Goal: Navigation & Orientation: Understand site structure

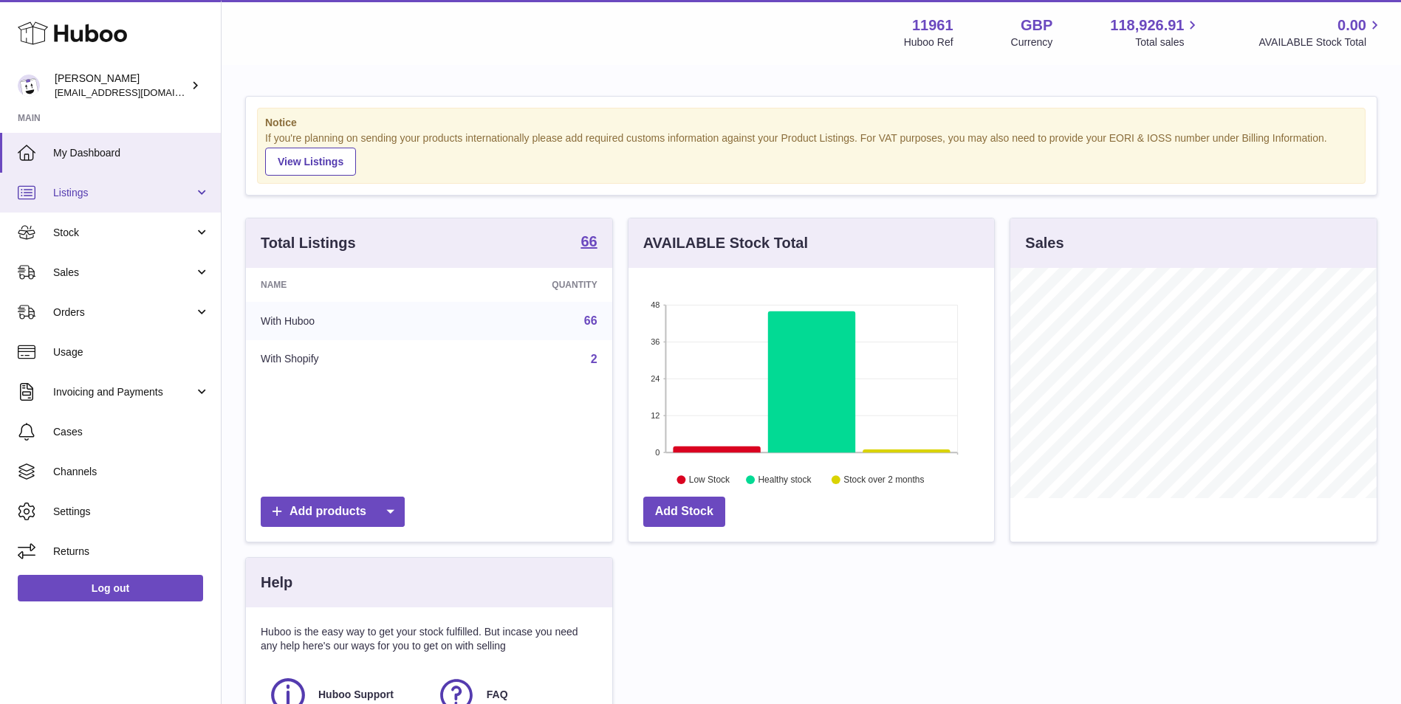
click at [136, 202] on link "Listings" at bounding box center [110, 193] width 221 height 40
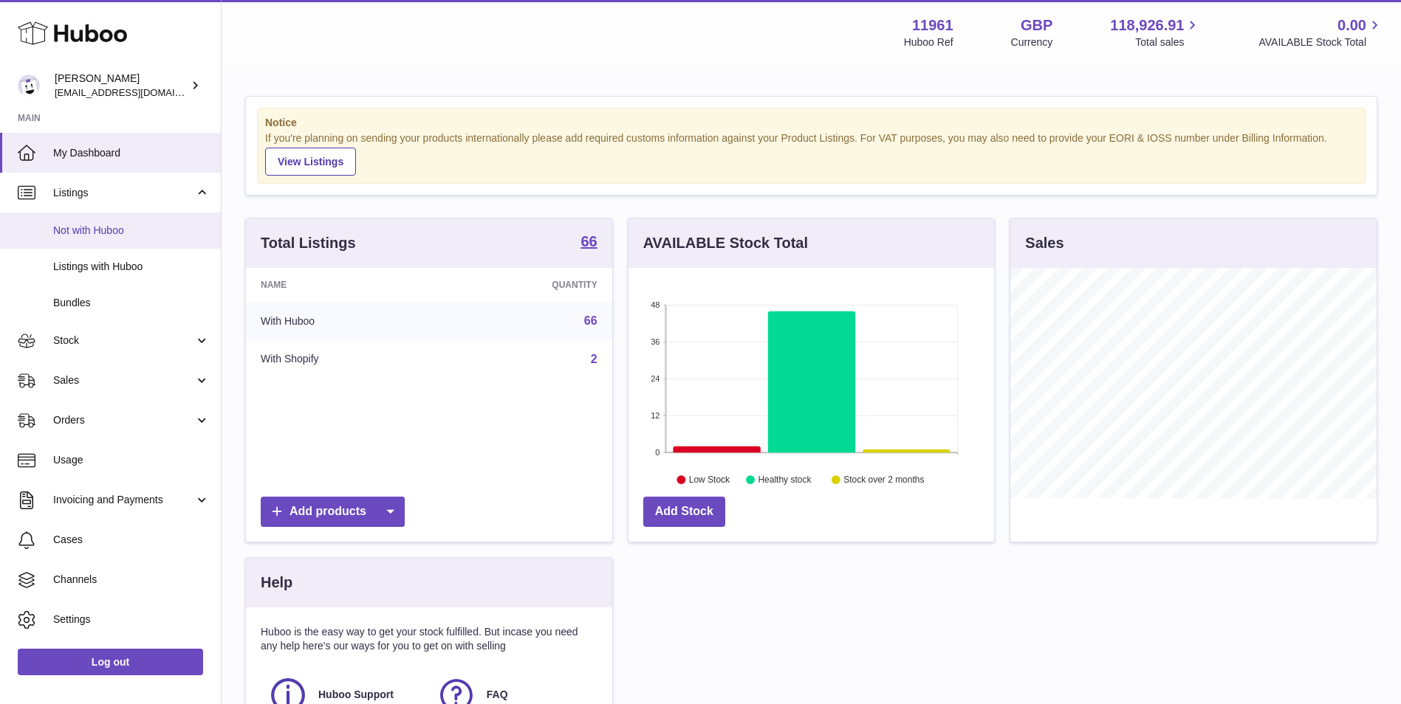
click at [117, 236] on span "Not with Huboo" at bounding box center [131, 231] width 157 height 14
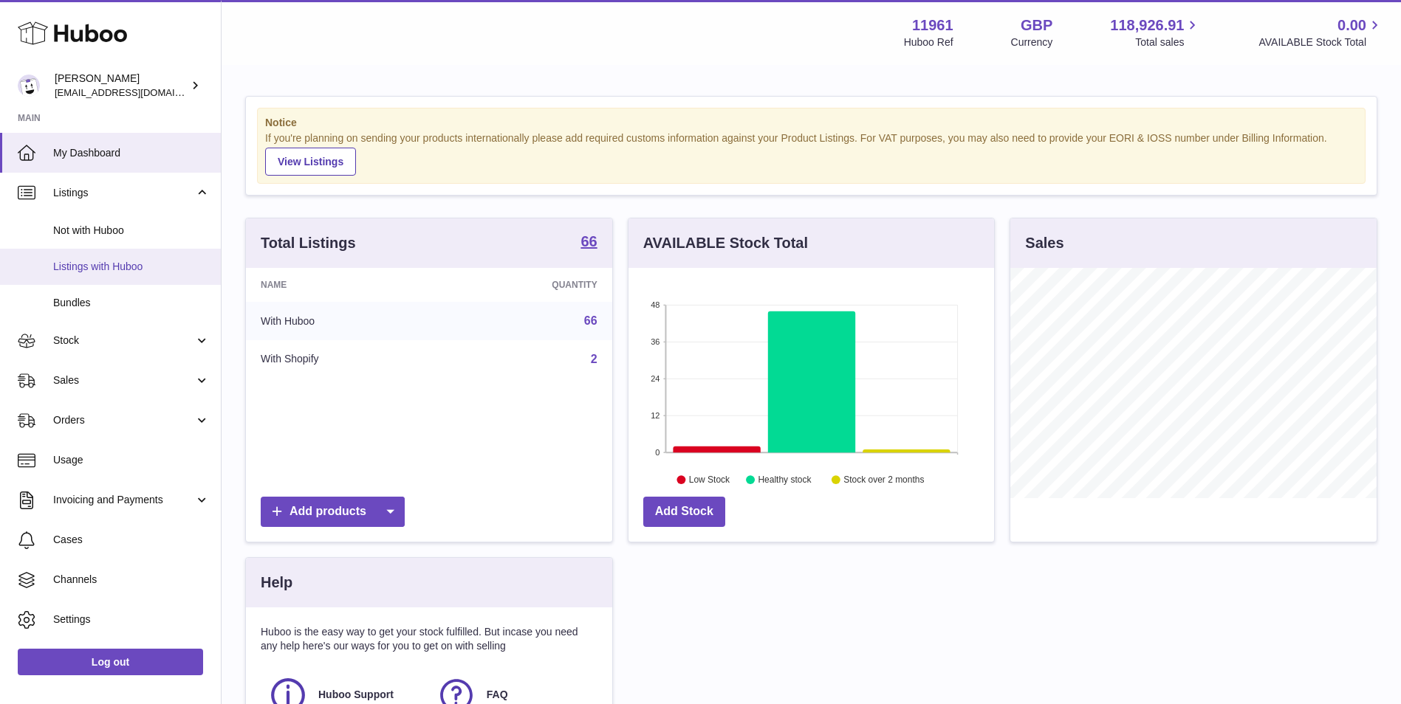
click at [131, 262] on span "Listings with Huboo" at bounding box center [131, 267] width 157 height 14
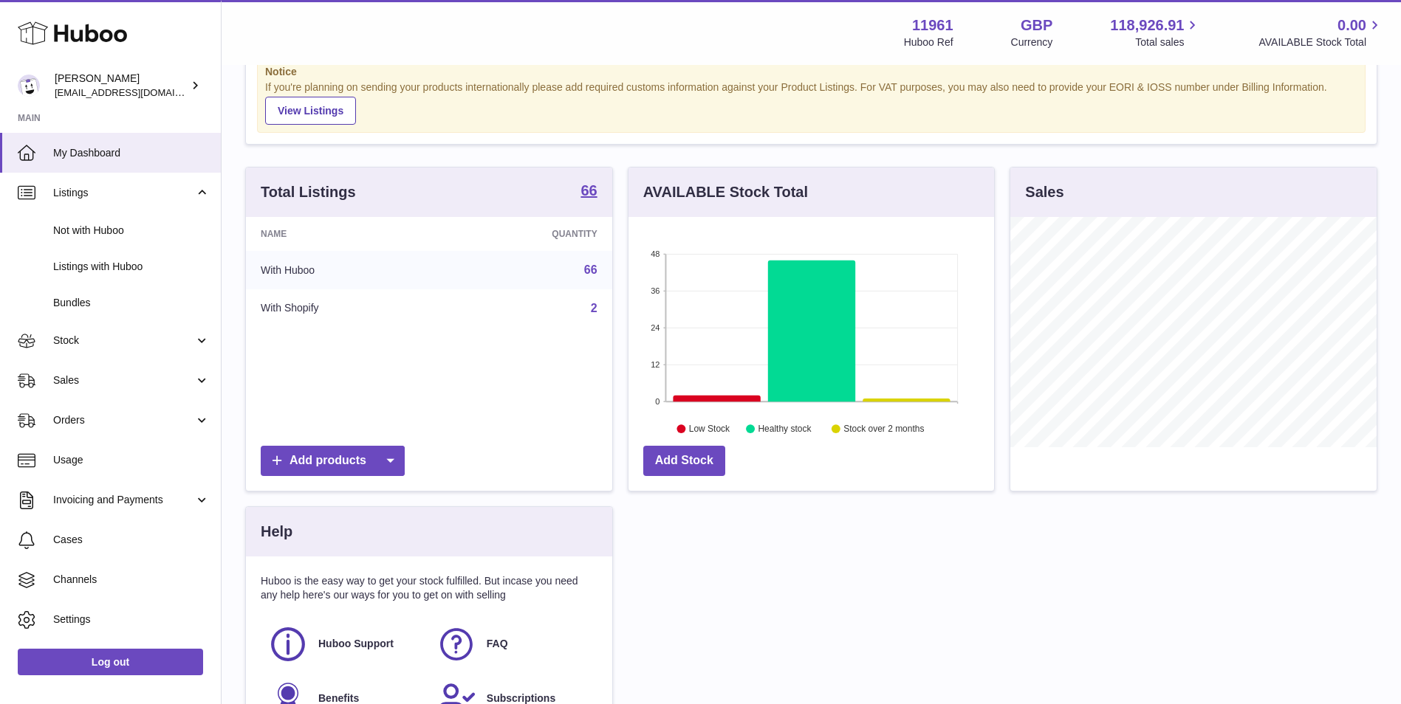
scroll to position [74, 0]
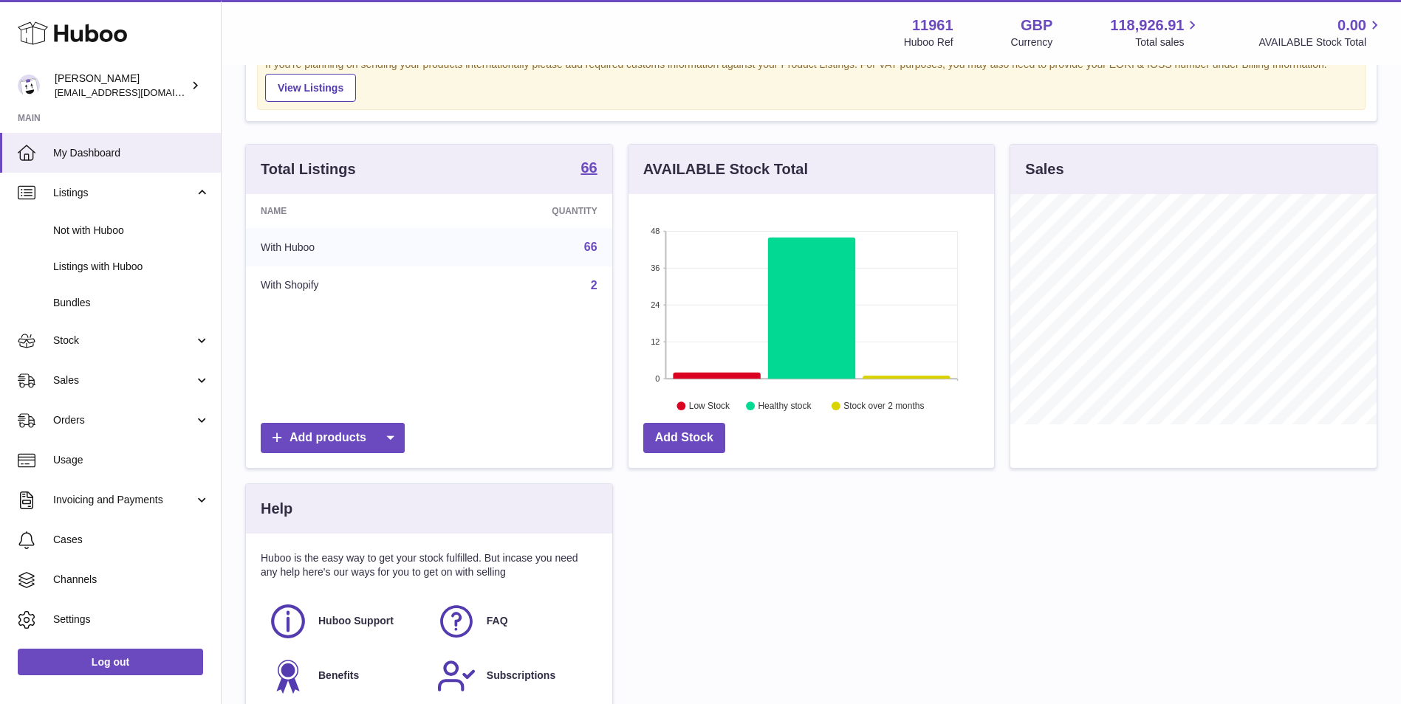
click at [580, 292] on td "2" at bounding box center [527, 286] width 168 height 38
click at [518, 287] on td "2" at bounding box center [527, 286] width 168 height 38
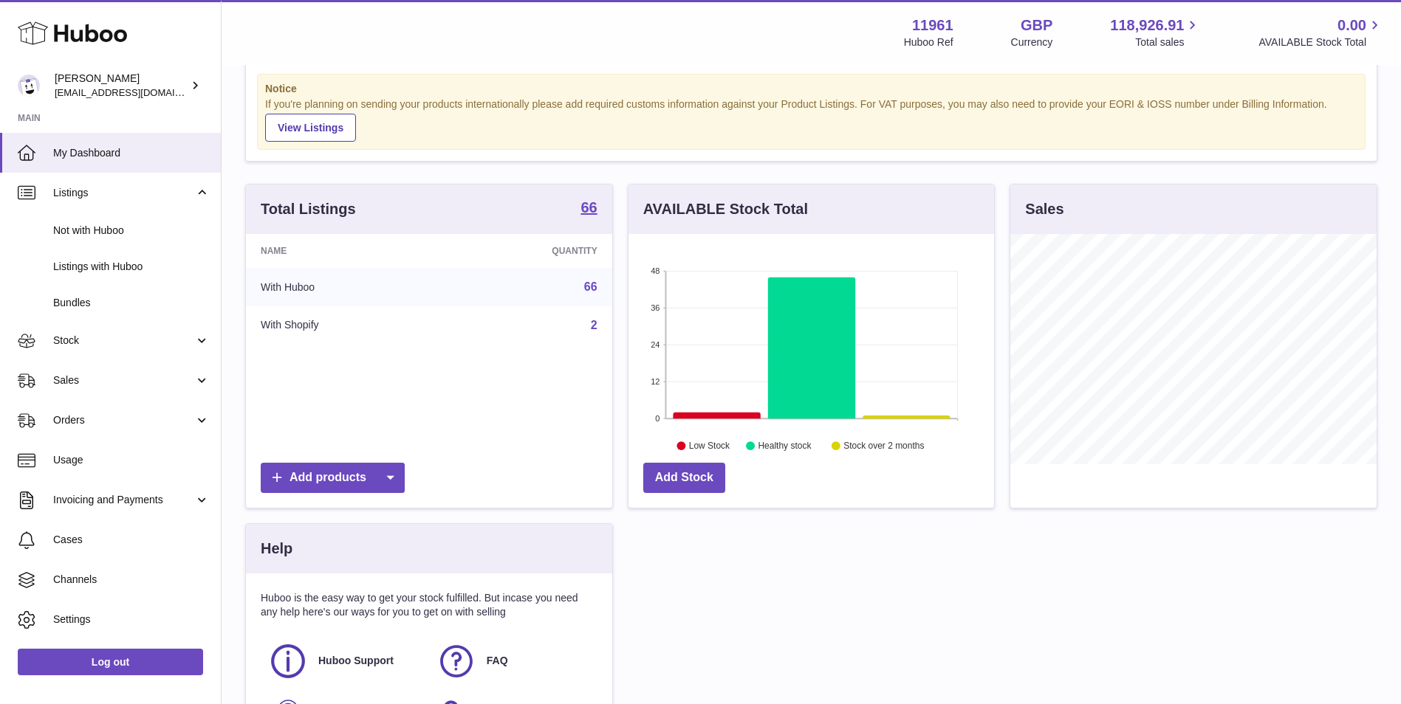
scroll to position [0, 0]
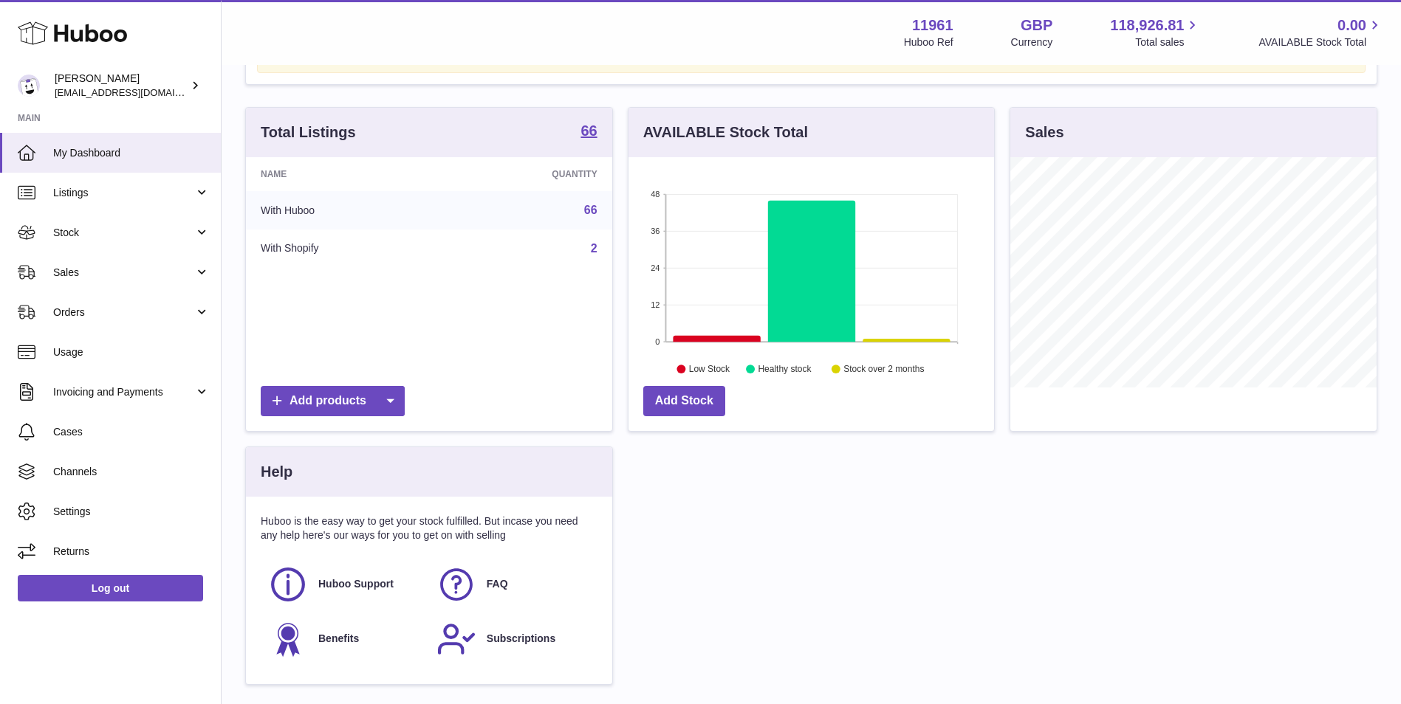
scroll to position [74, 0]
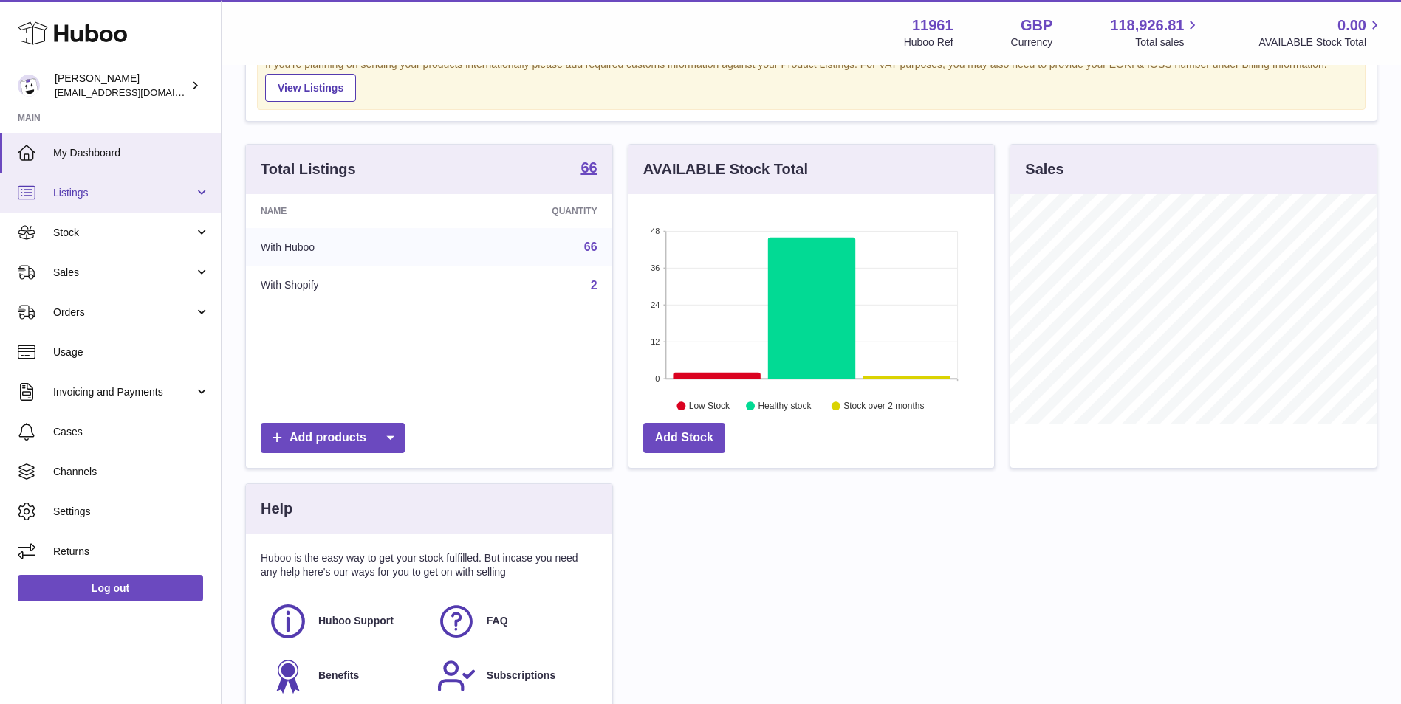
click at [194, 200] on link "Listings" at bounding box center [110, 193] width 221 height 40
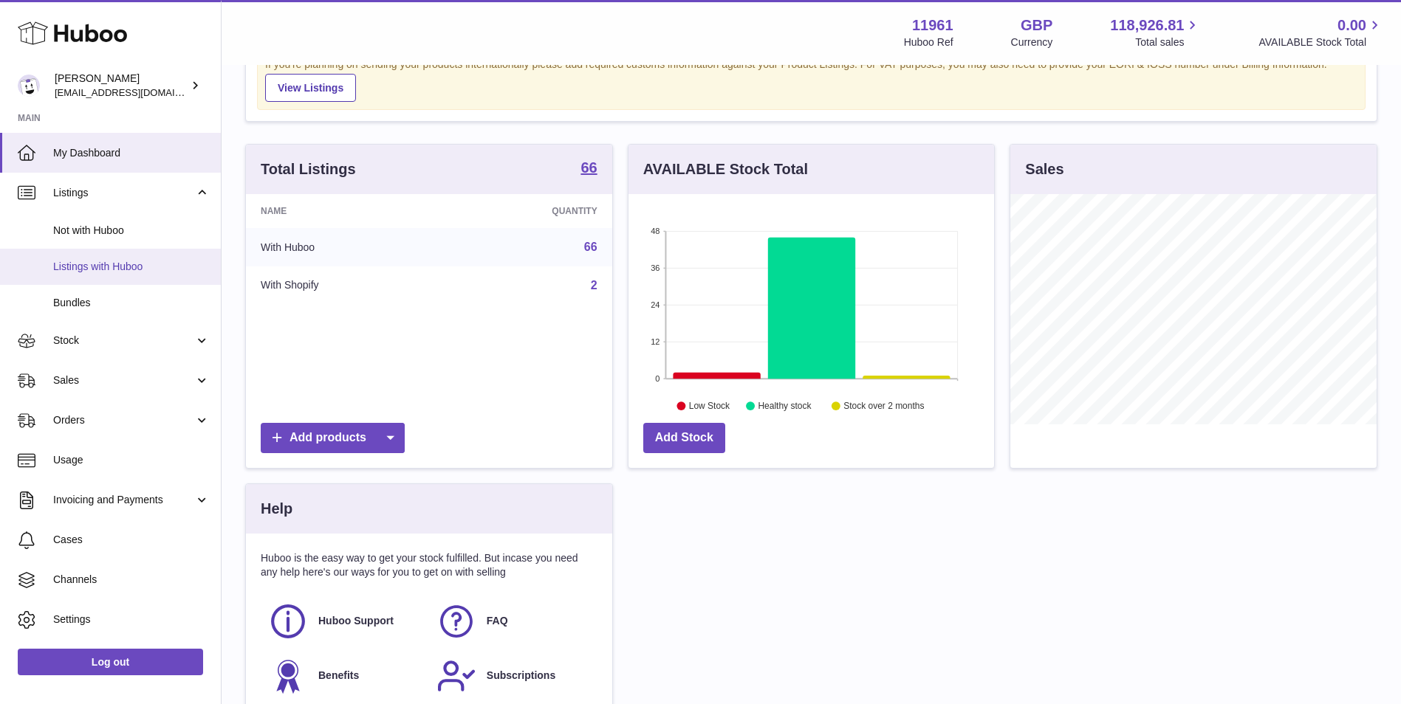
click at [148, 268] on span "Listings with Huboo" at bounding box center [131, 267] width 157 height 14
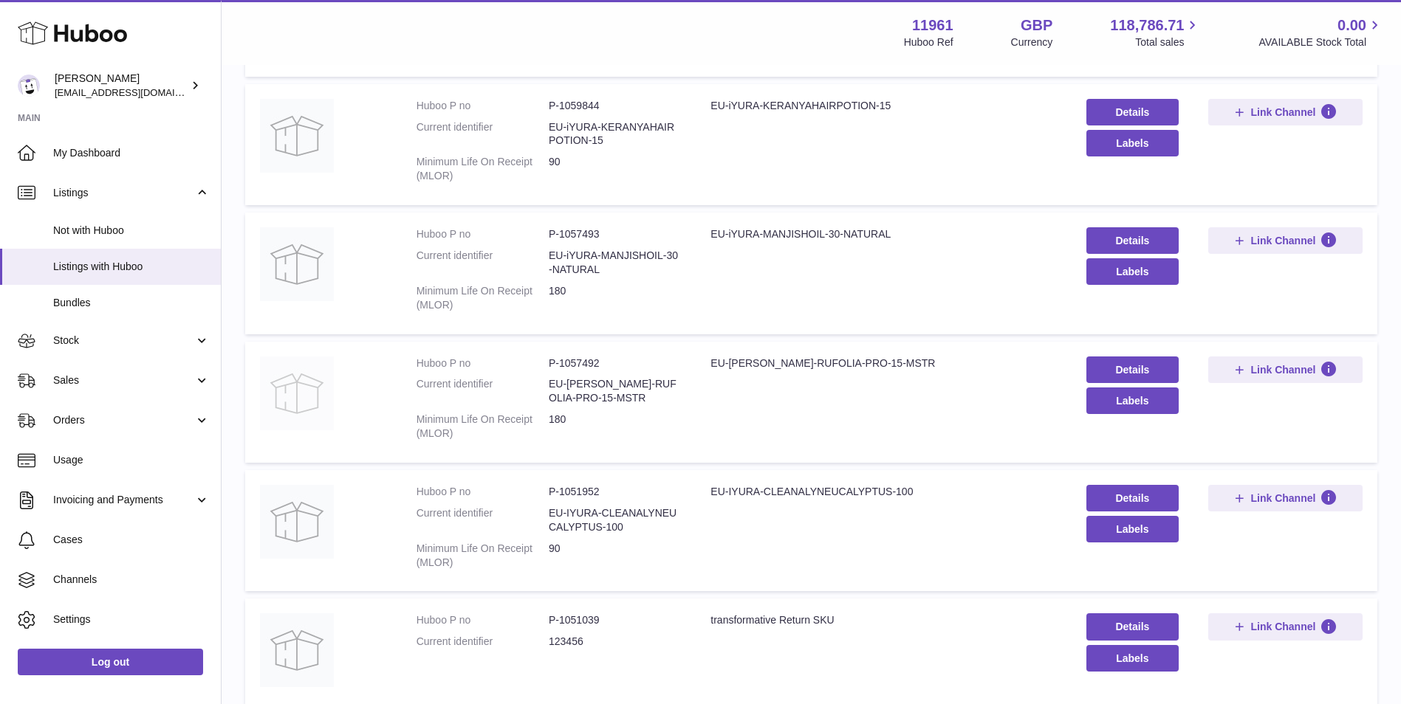
scroll to position [591, 0]
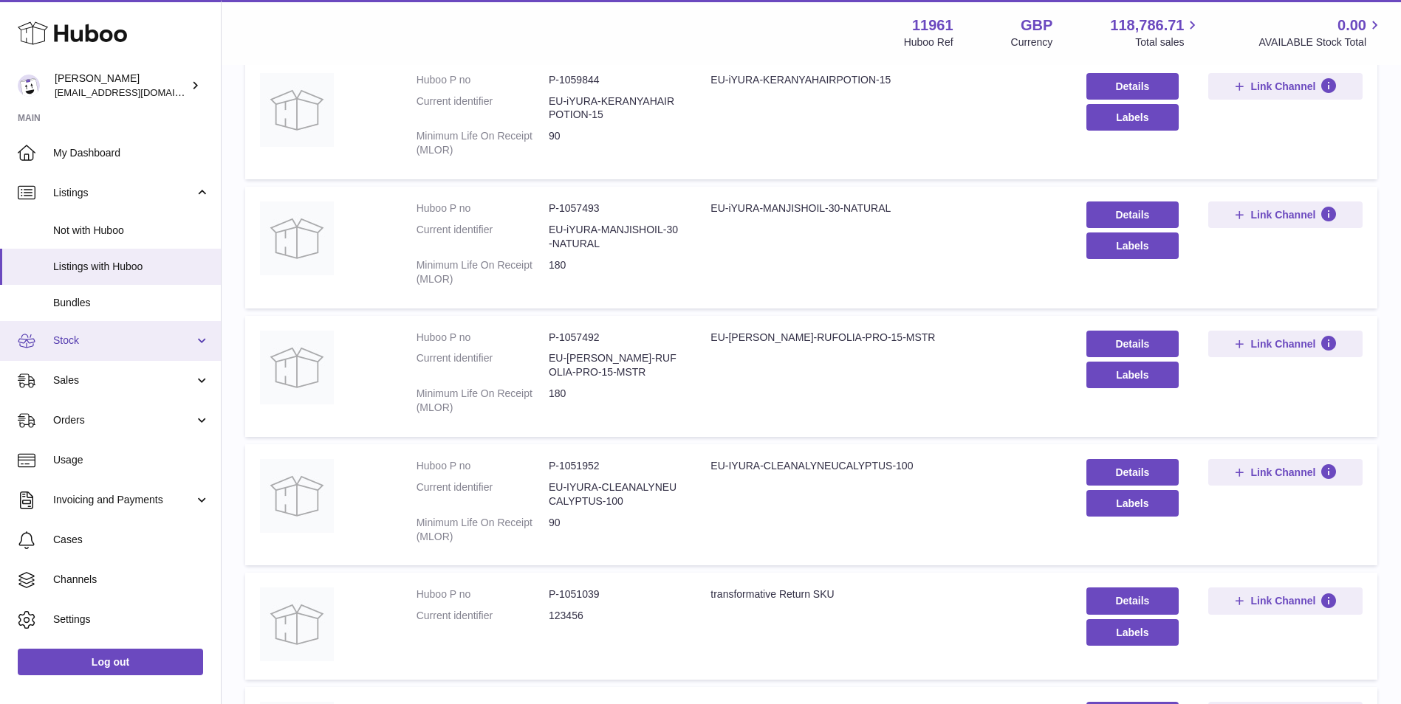
click at [71, 349] on link "Stock" at bounding box center [110, 341] width 221 height 40
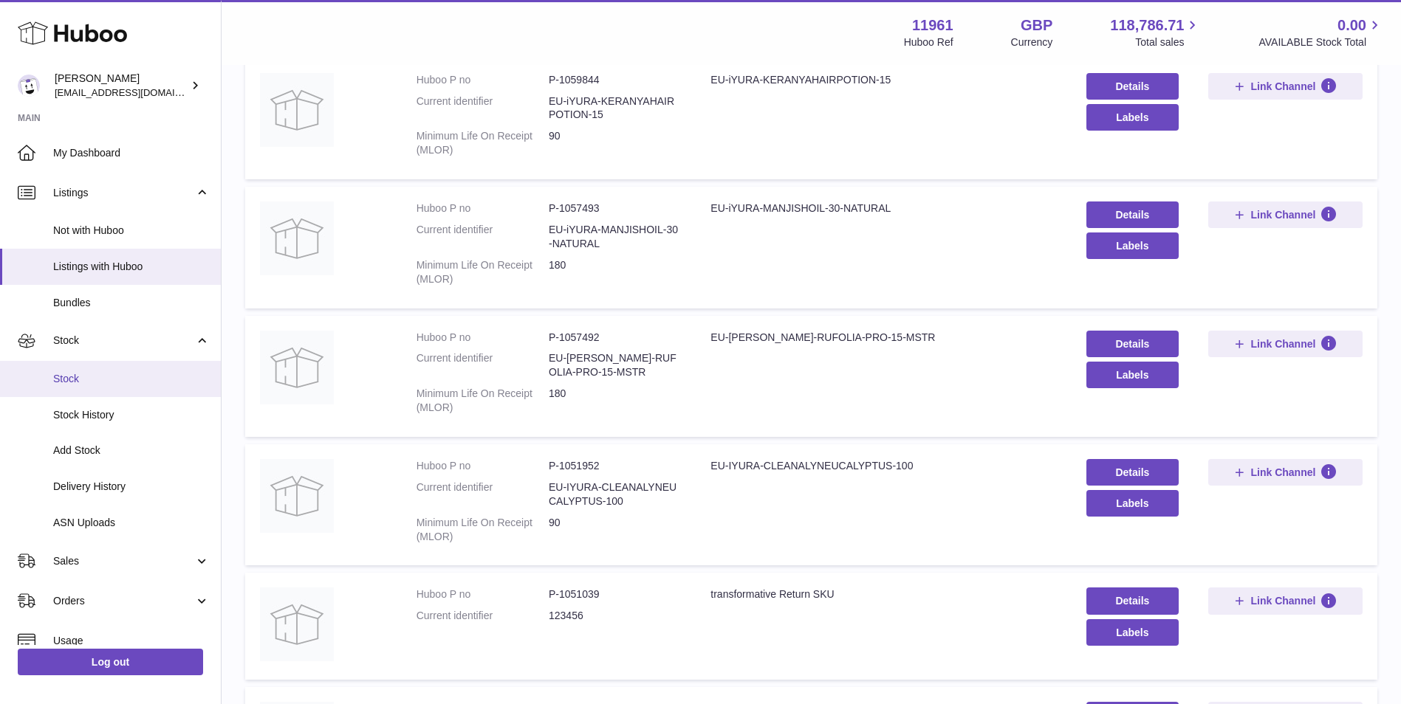
click at [93, 376] on span "Stock" at bounding box center [131, 379] width 157 height 14
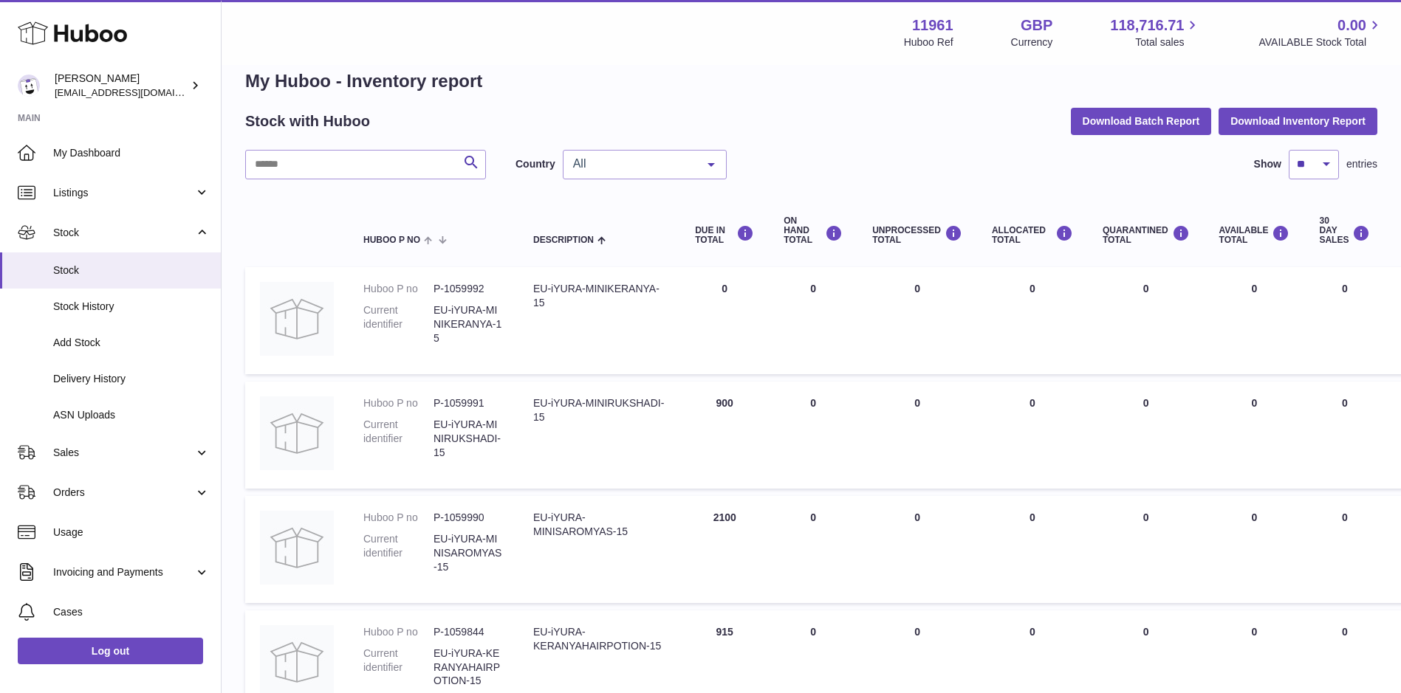
scroll to position [74, 0]
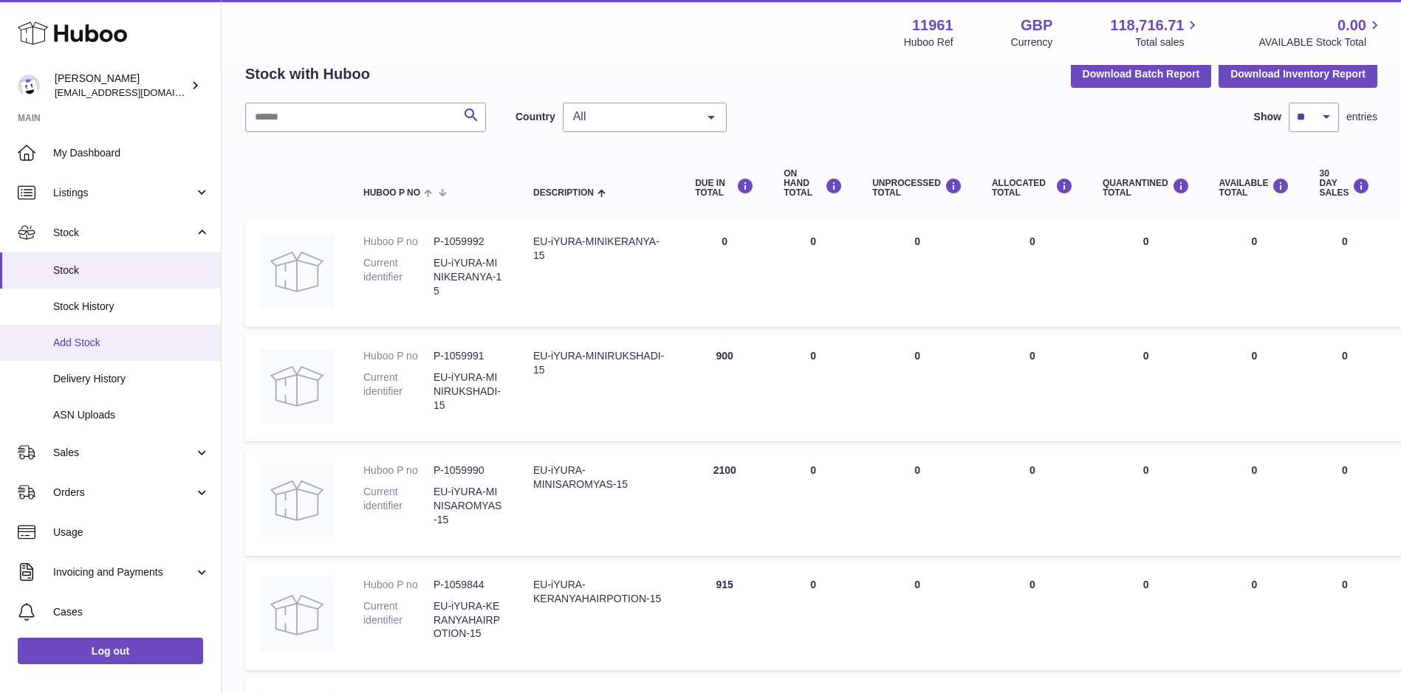
click at [132, 346] on span "Add Stock" at bounding box center [131, 343] width 157 height 14
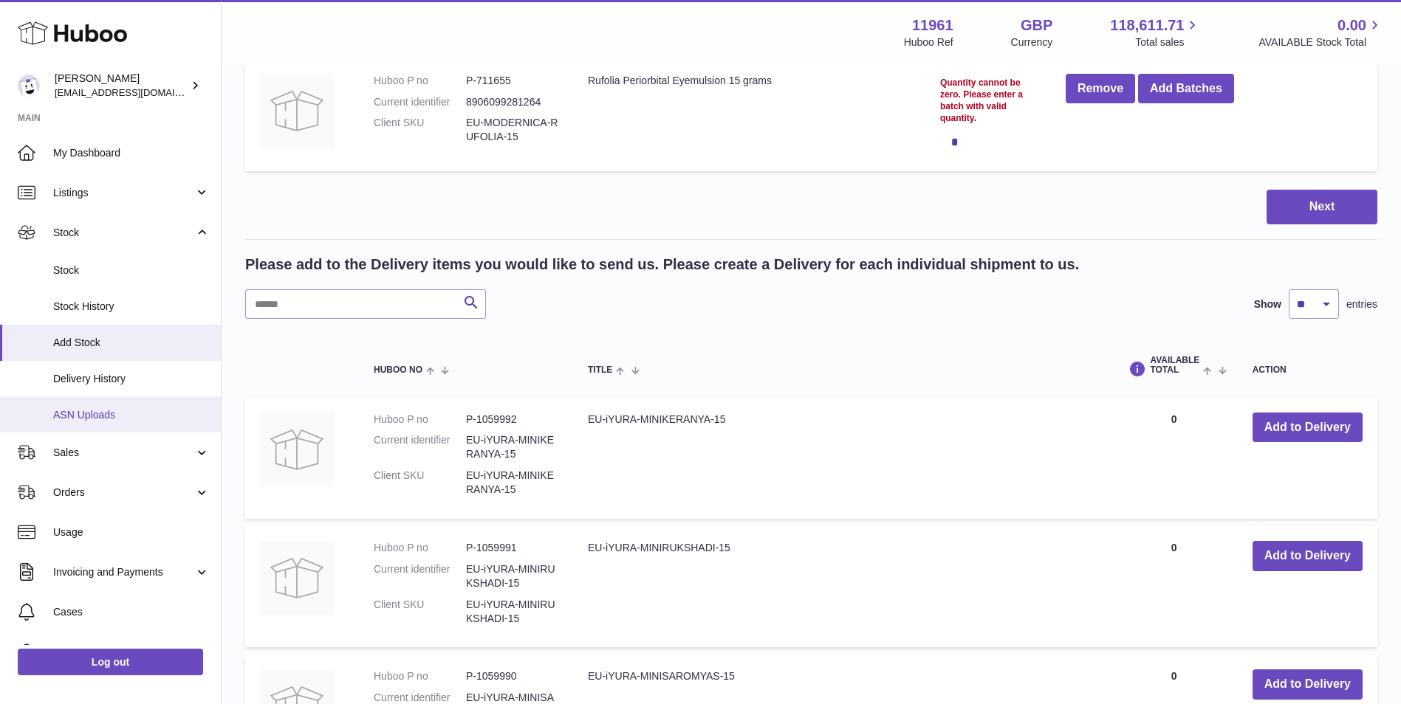
scroll to position [74, 0]
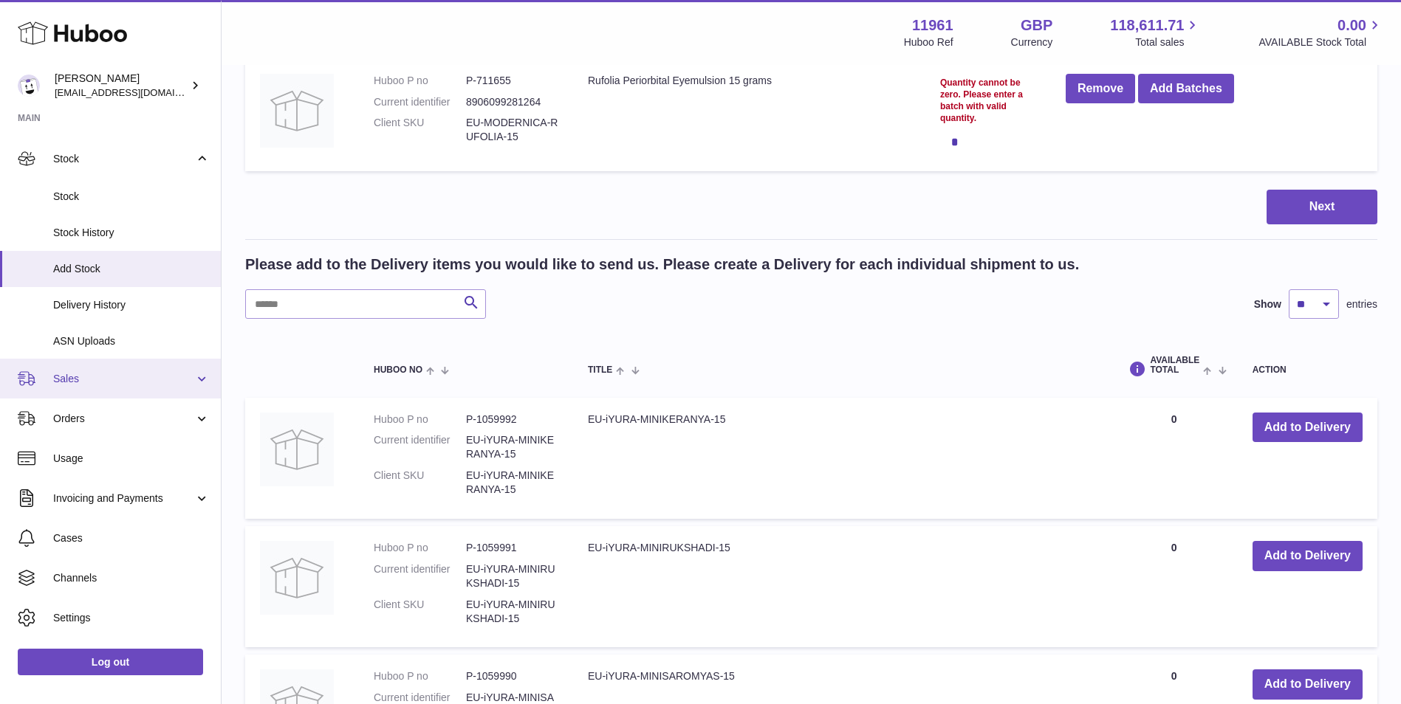
click at [152, 392] on link "Sales" at bounding box center [110, 379] width 221 height 40
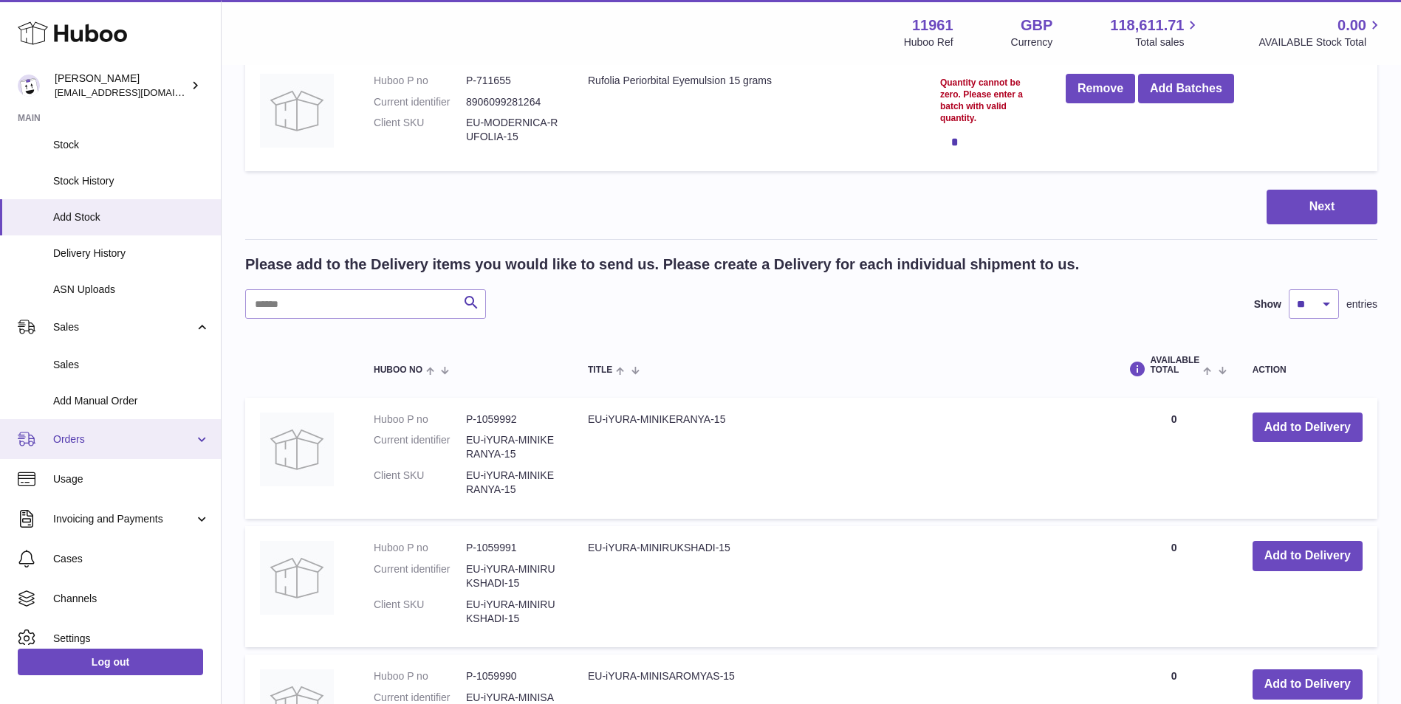
scroll to position [148, 0]
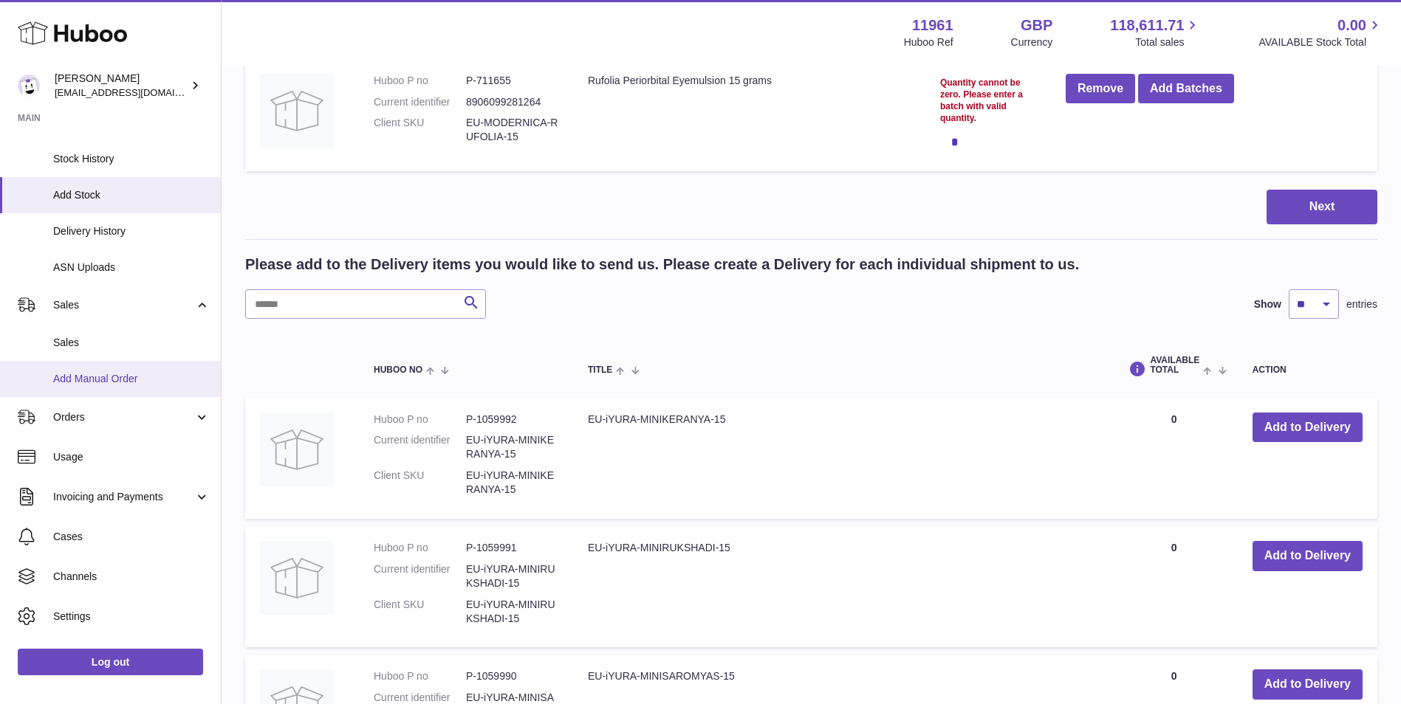
click at [134, 385] on span "Add Manual Order" at bounding box center [131, 379] width 157 height 14
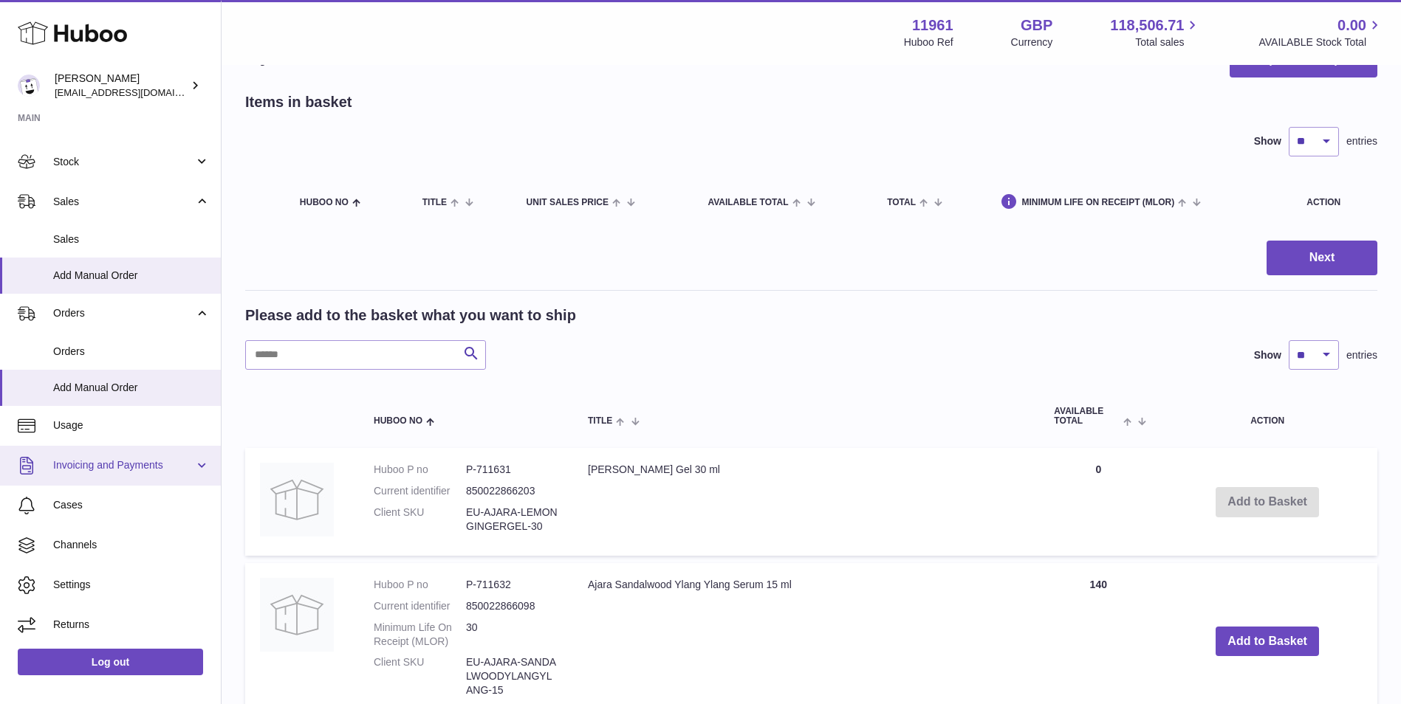
scroll to position [74, 0]
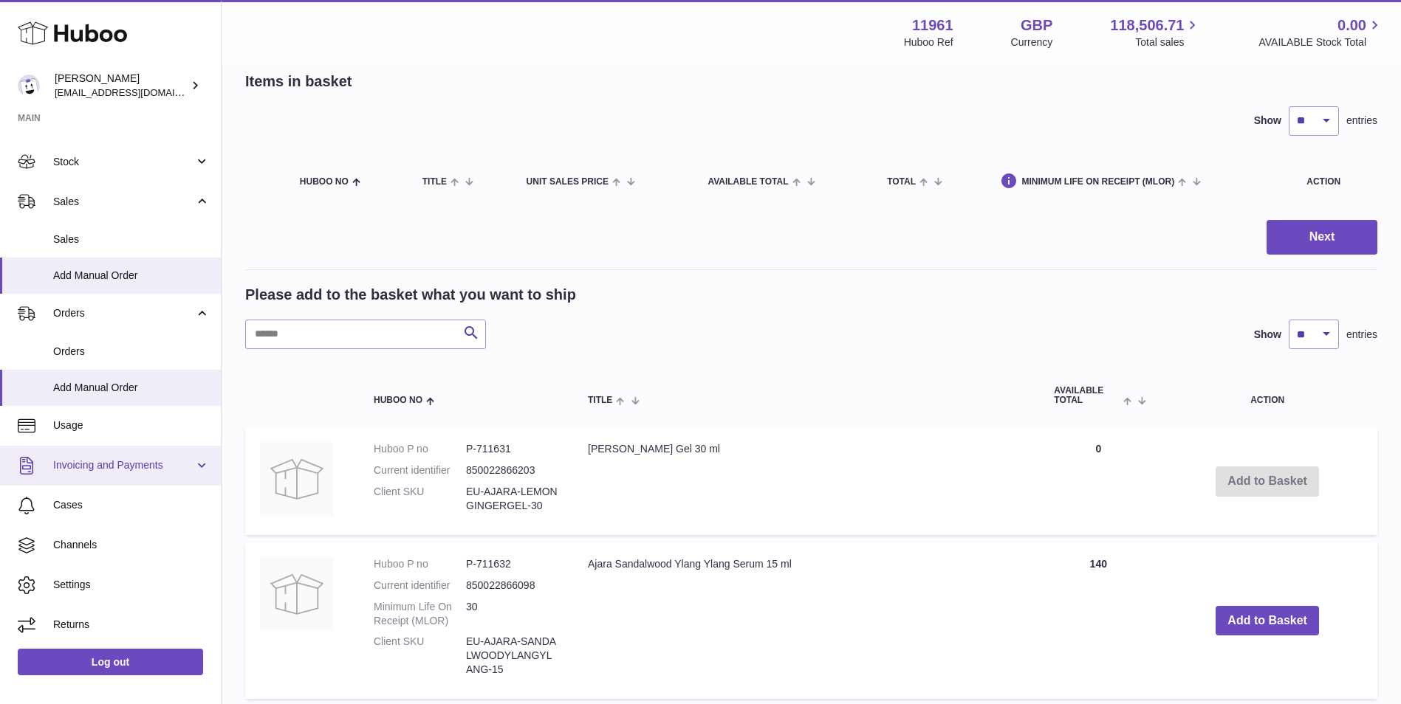
click at [185, 473] on link "Invoicing and Payments" at bounding box center [110, 466] width 221 height 40
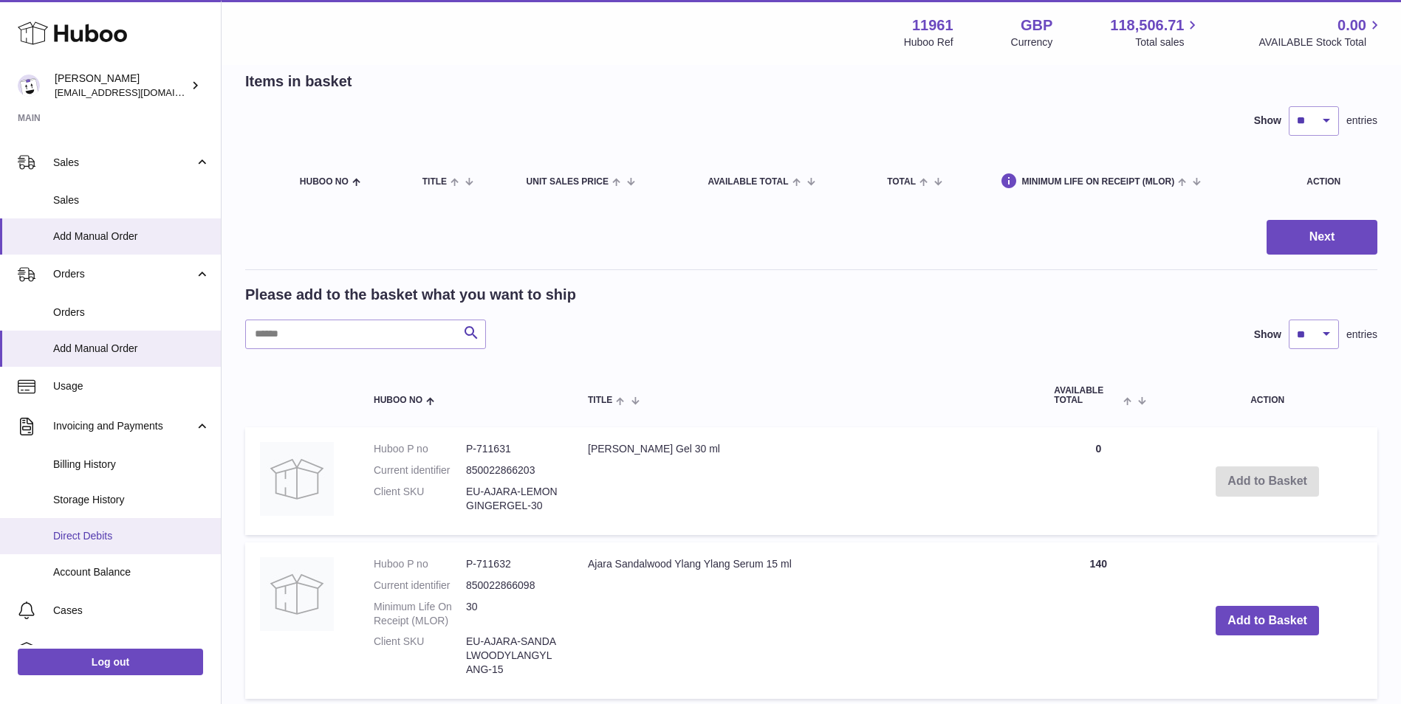
scroll to position [145, 0]
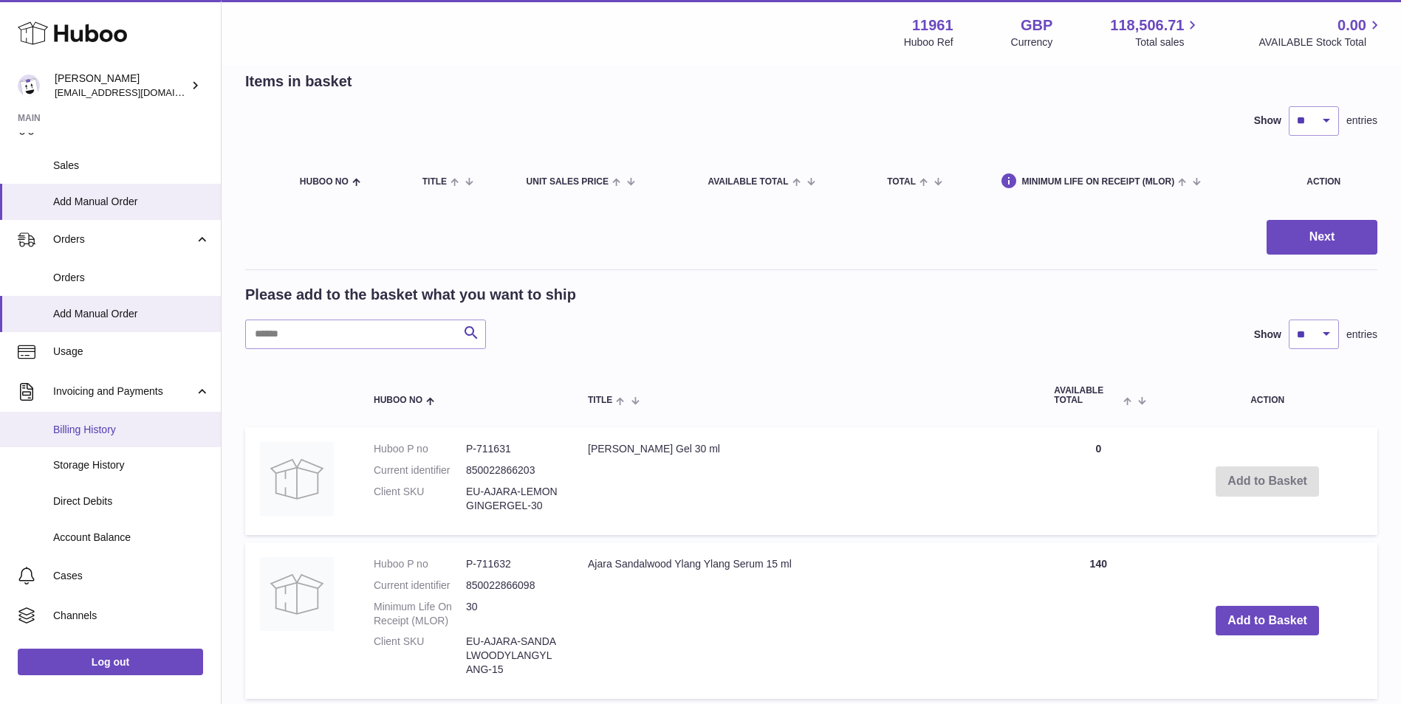
click at [140, 433] on span "Billing History" at bounding box center [131, 430] width 157 height 14
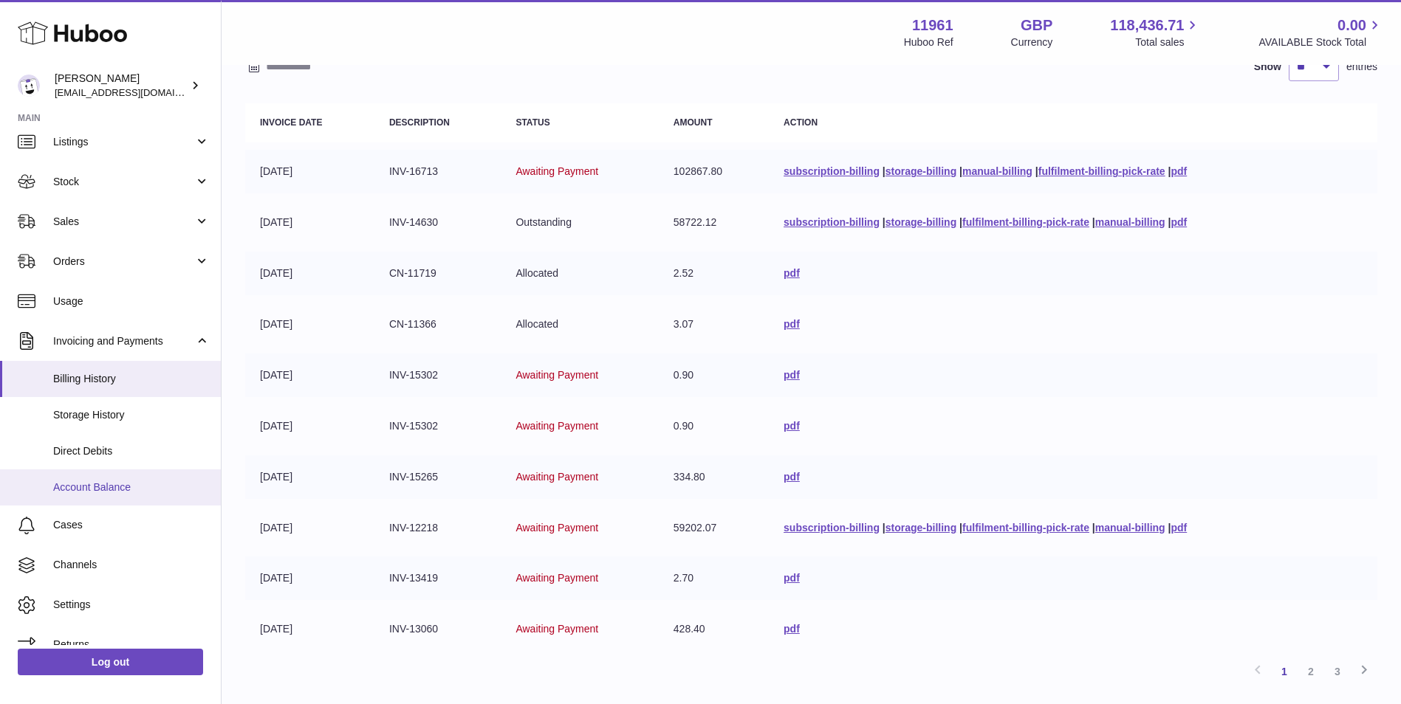
scroll to position [71, 0]
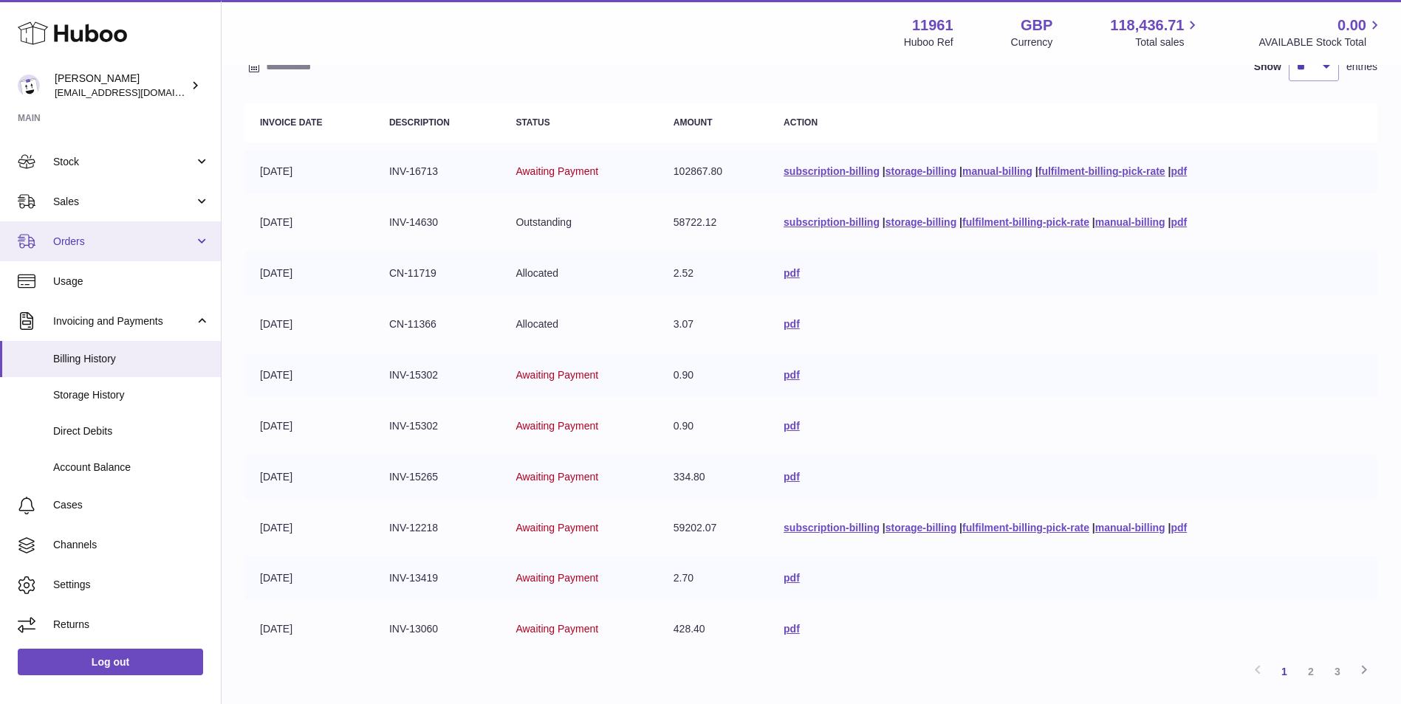
click at [117, 240] on span "Orders" at bounding box center [123, 242] width 141 height 14
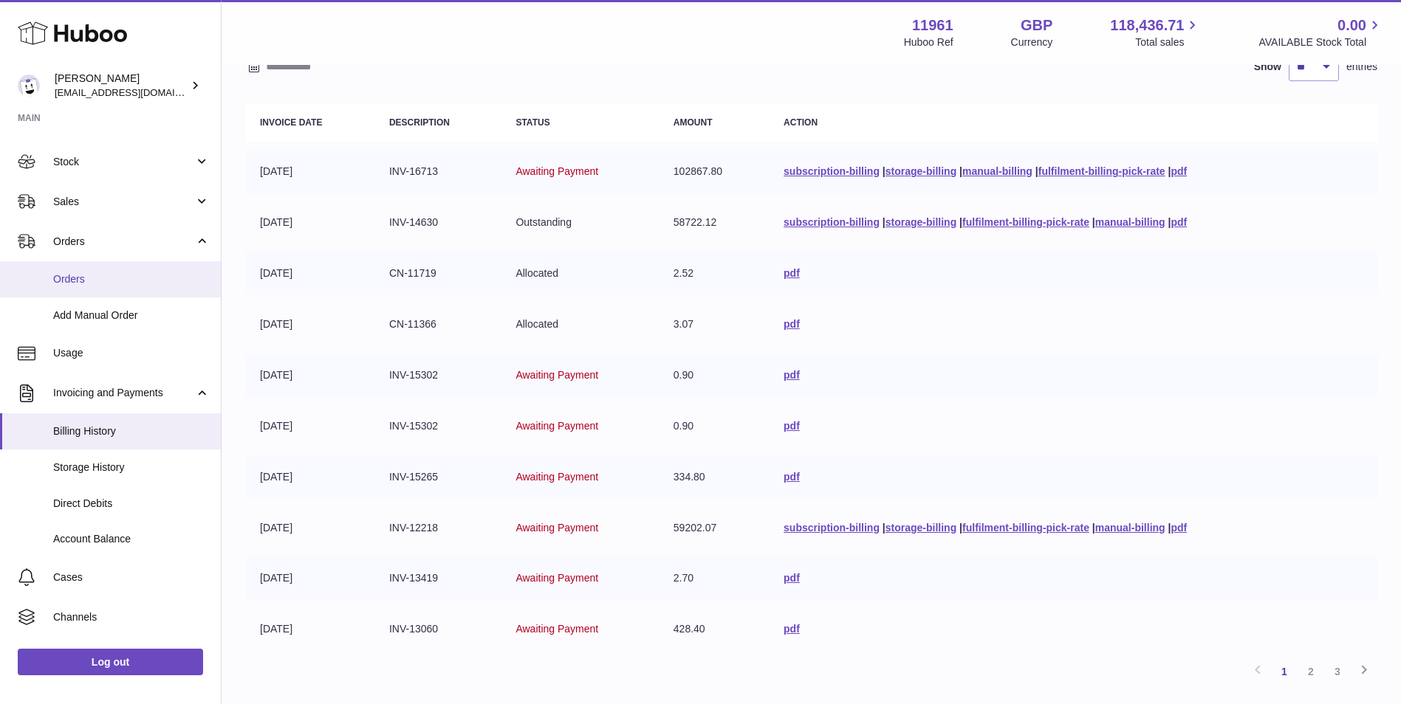
click at [144, 271] on link "Orders" at bounding box center [110, 279] width 221 height 36
